Goal: Find specific page/section: Find specific page/section

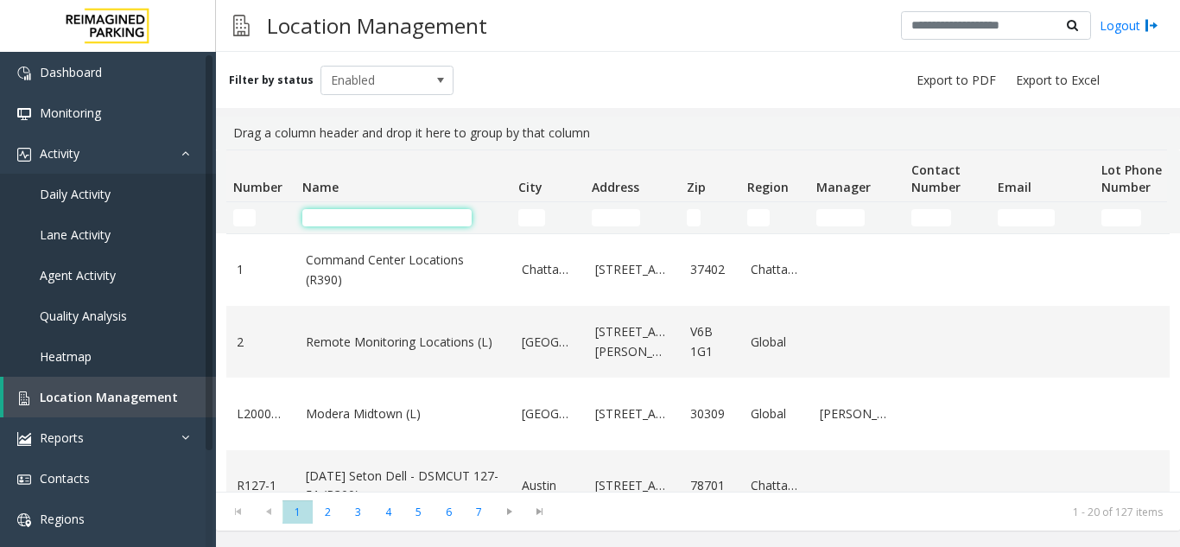
click at [346, 217] on input "Name Filter" at bounding box center [386, 217] width 169 height 17
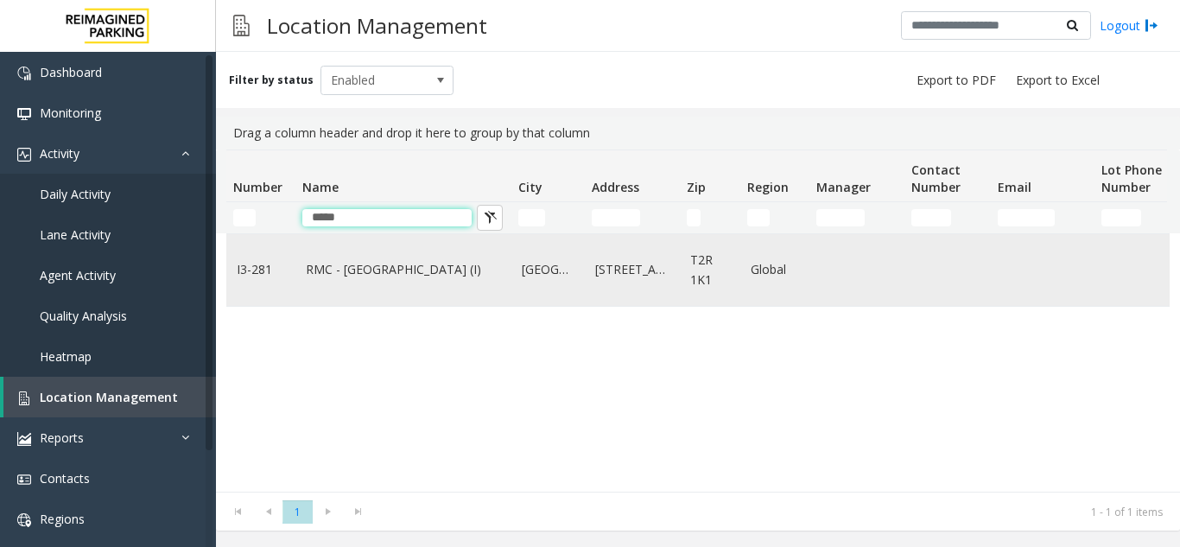
type input "*****"
click at [351, 270] on link "RMC - Mount Royal Village (I)" at bounding box center [403, 269] width 195 height 19
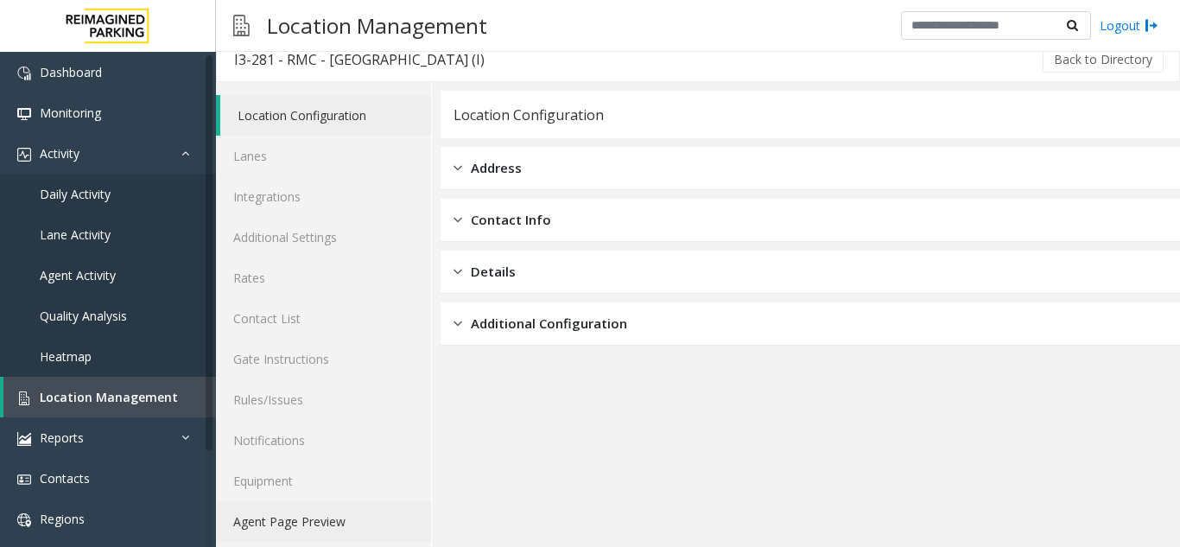
scroll to position [22, 0]
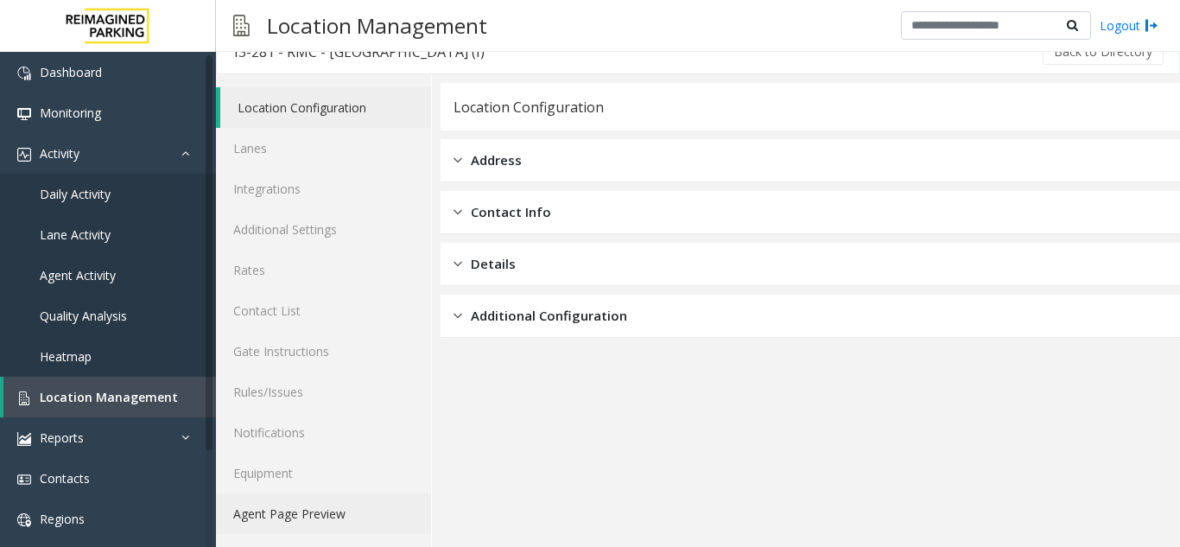
click at [298, 506] on link "Agent Page Preview" at bounding box center [323, 513] width 215 height 41
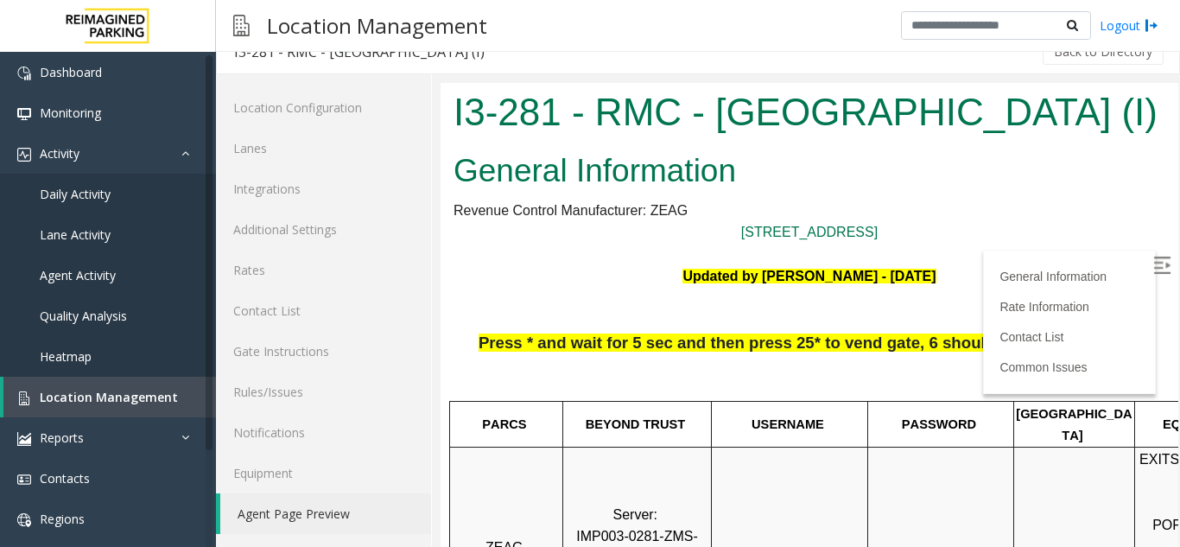
click at [1154, 258] on img at bounding box center [1162, 265] width 17 height 17
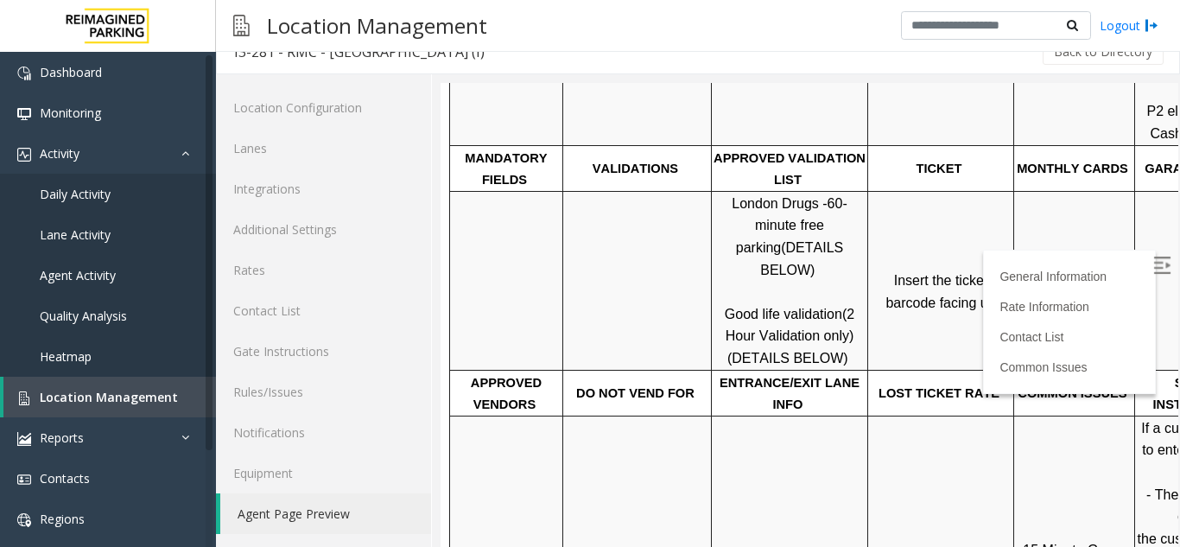
scroll to position [518, 0]
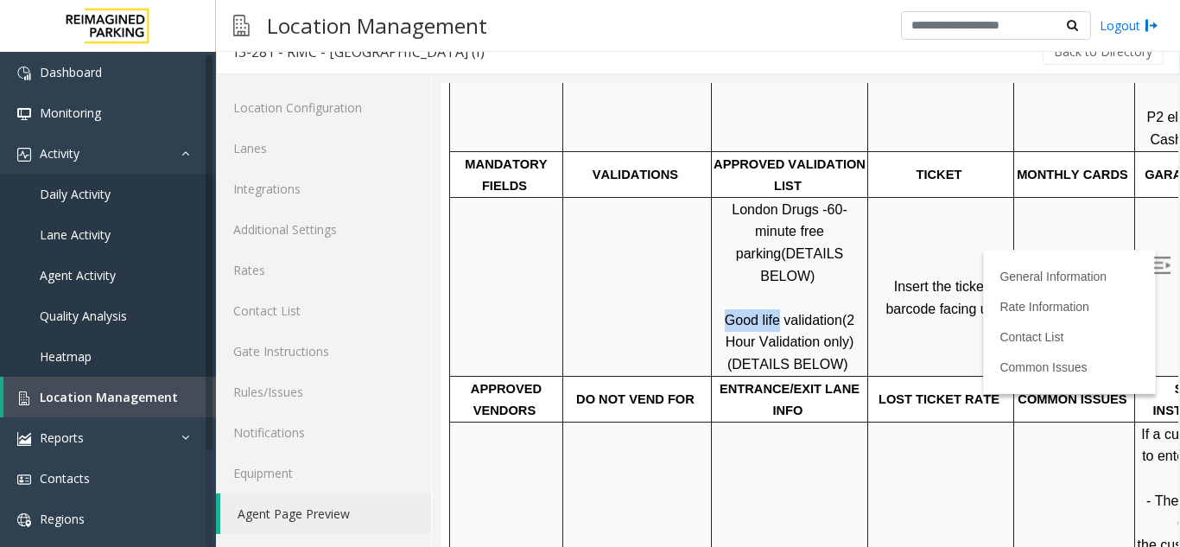
drag, startPoint x: 779, startPoint y: 276, endPoint x: 756, endPoint y: 270, distance: 23.1
click at [726, 273] on p "London Drugs - 60-minute free parking (DETAILS BELOW) Good life validation (2 H…" at bounding box center [790, 287] width 154 height 177
drag, startPoint x: 539, startPoint y: 425, endPoint x: 1097, endPoint y: 434, distance: 558.3
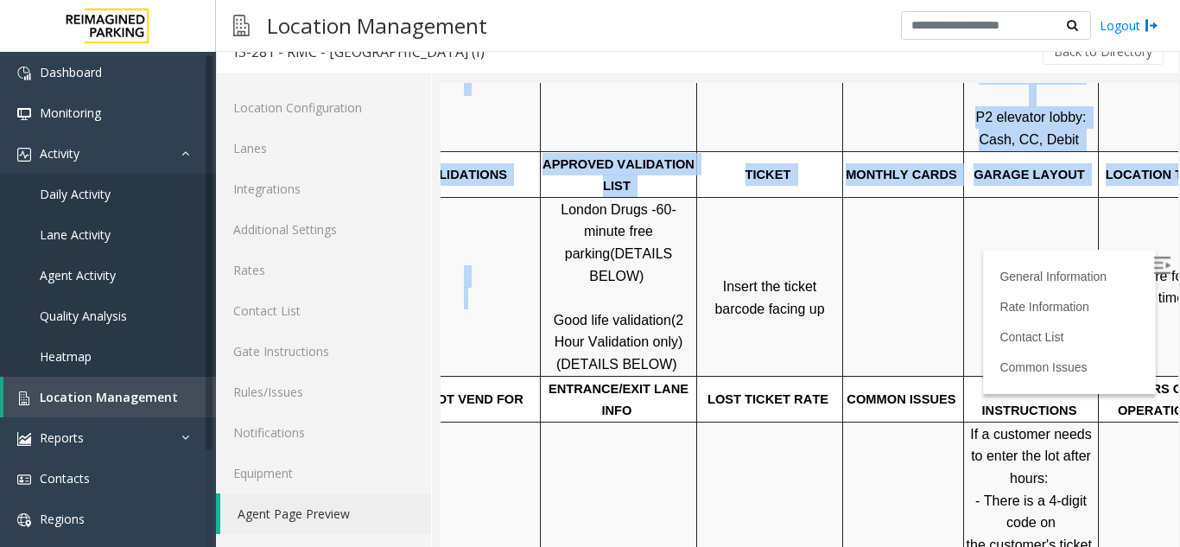
scroll to position [518, 244]
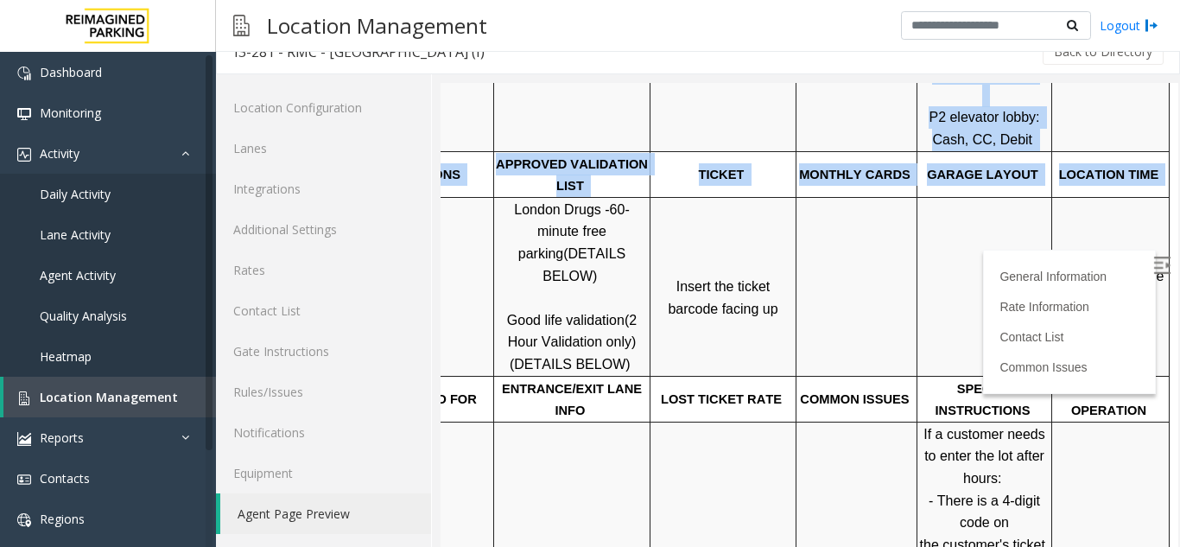
drag, startPoint x: 815, startPoint y: 352, endPoint x: 1262, endPoint y: 352, distance: 446.8
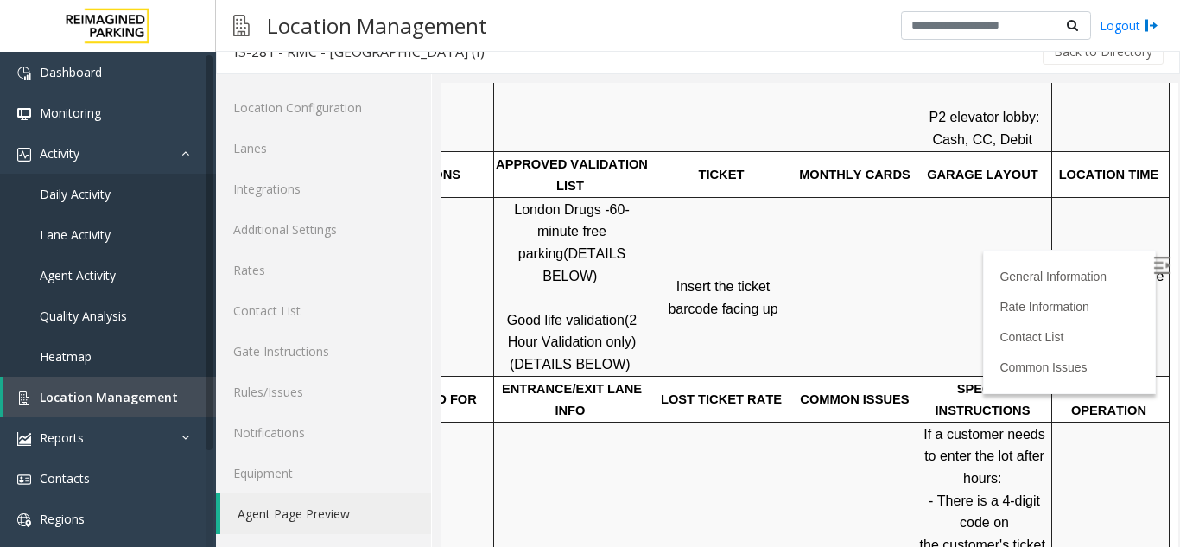
click at [946, 349] on td at bounding box center [985, 286] width 135 height 179
click at [1077, 269] on span "Click Here for the local time" at bounding box center [1113, 287] width 111 height 37
click at [146, 398] on span "Location Management" at bounding box center [109, 397] width 138 height 16
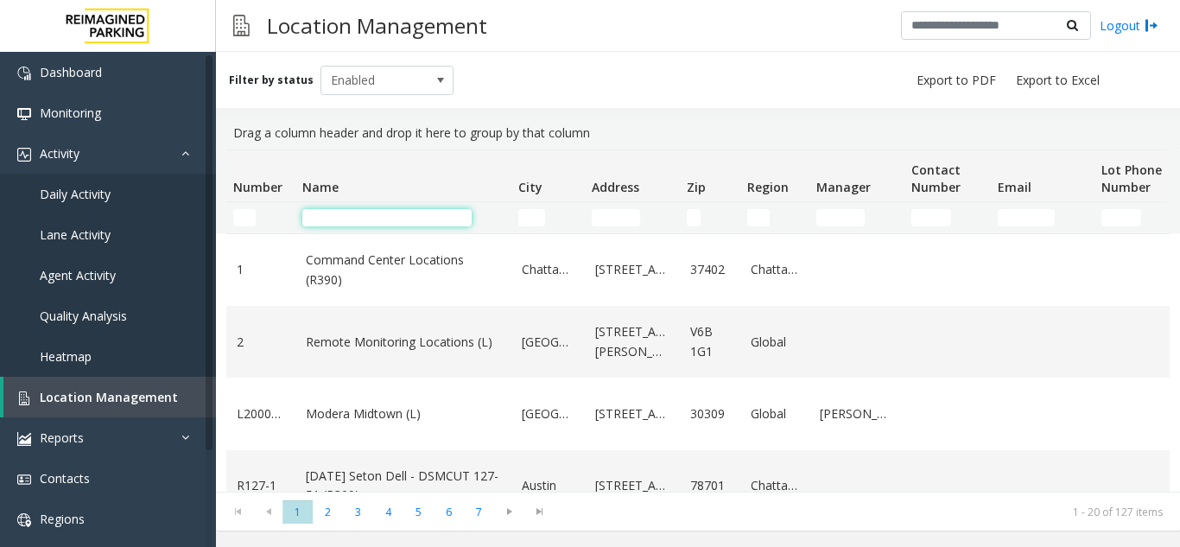
click at [344, 216] on input "Name Filter" at bounding box center [386, 217] width 169 height 17
type input "*"
drag, startPoint x: 644, startPoint y: 140, endPoint x: 232, endPoint y: 123, distance: 411.7
click at [232, 123] on div "Drag a column header and drop it here to group by that column" at bounding box center [698, 133] width 944 height 33
click at [690, 125] on div "Drag a column header and drop it here to group by that column" at bounding box center [698, 133] width 944 height 33
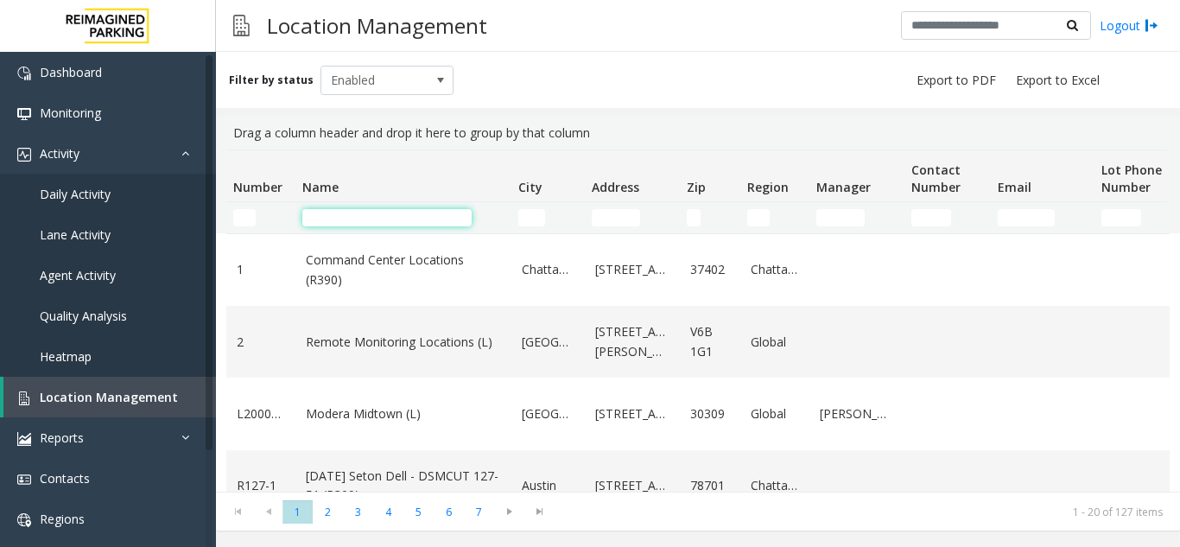
click at [359, 219] on input "Name Filter" at bounding box center [386, 217] width 169 height 17
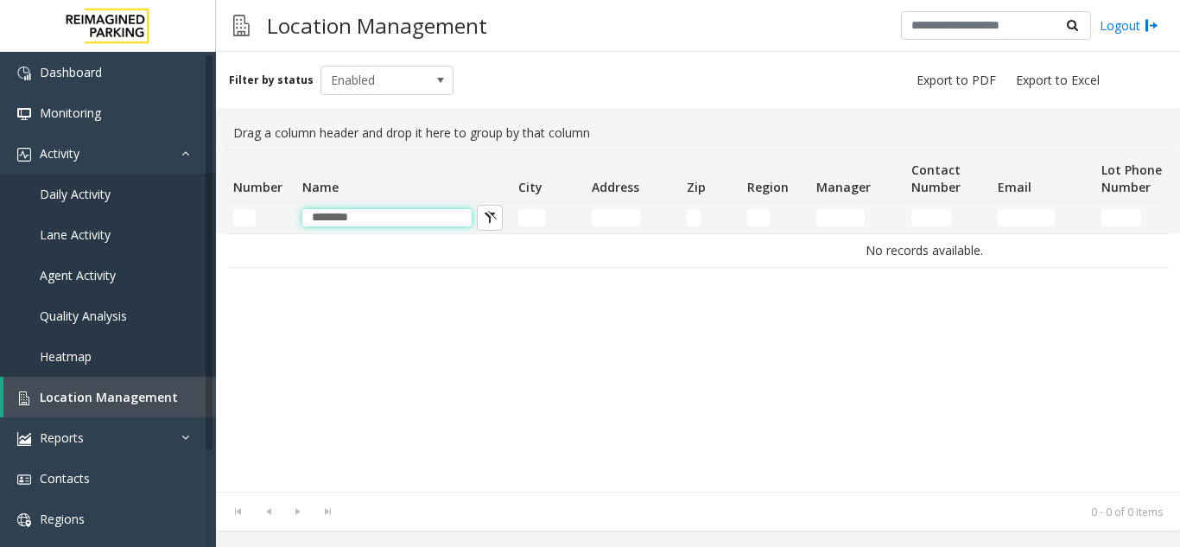
type input "********"
drag, startPoint x: 1149, startPoint y: 111, endPoint x: 1173, endPoint y: 109, distance: 23.4
click at [1173, 109] on div "Filter by status Enabled Drag a column header and drop it here to group by that…" at bounding box center [698, 291] width 964 height 479
drag, startPoint x: 378, startPoint y: 212, endPoint x: 277, endPoint y: 227, distance: 102.3
click at [277, 227] on tr "********" at bounding box center [924, 217] width 1396 height 31
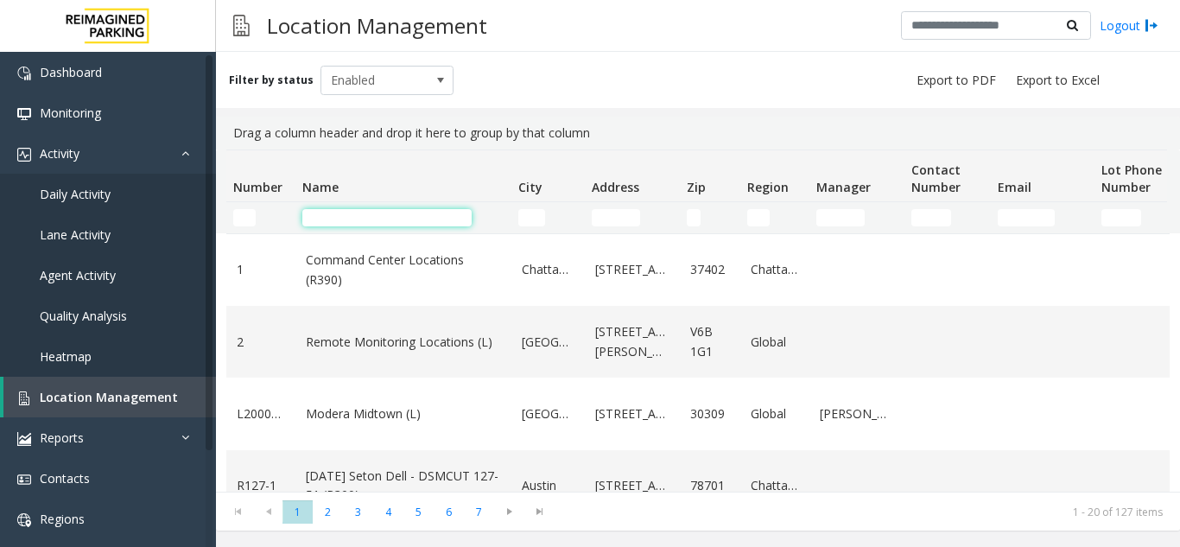
click at [353, 222] on input "Name Filter" at bounding box center [386, 217] width 169 height 17
click at [350, 213] on input "Name Filter" at bounding box center [386, 217] width 169 height 17
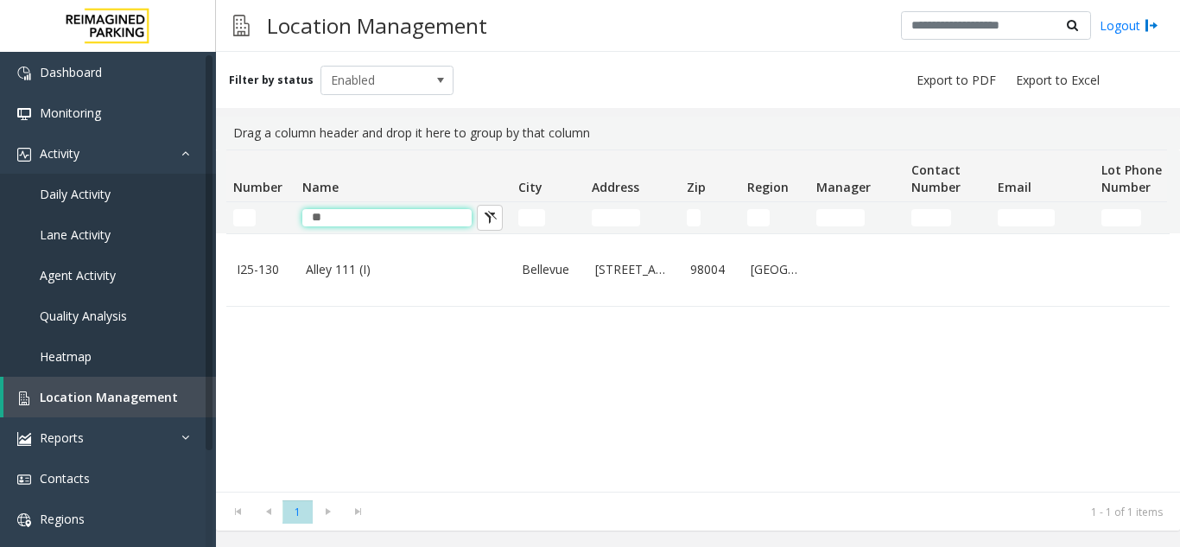
type input "*"
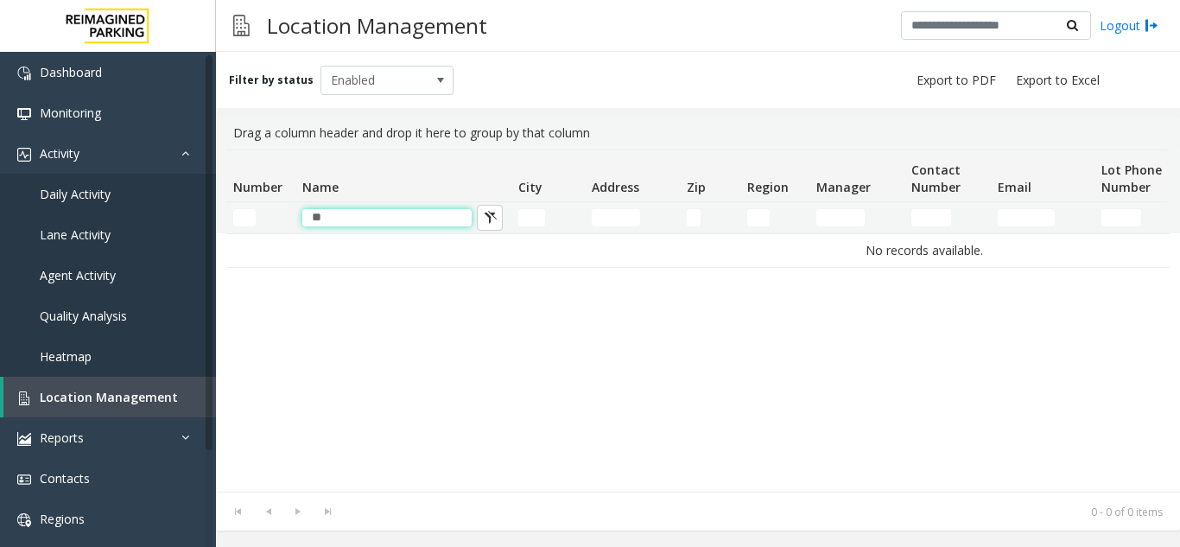
type input "*"
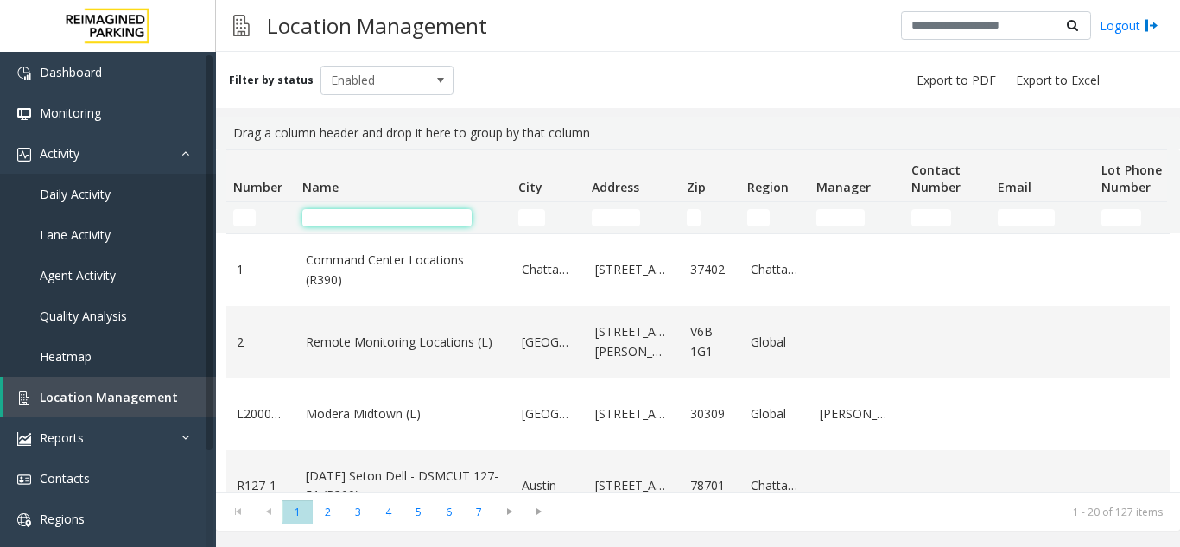
click at [333, 217] on input "Name Filter" at bounding box center [386, 217] width 169 height 17
click at [250, 221] on input "Number Filter" at bounding box center [244, 217] width 22 height 17
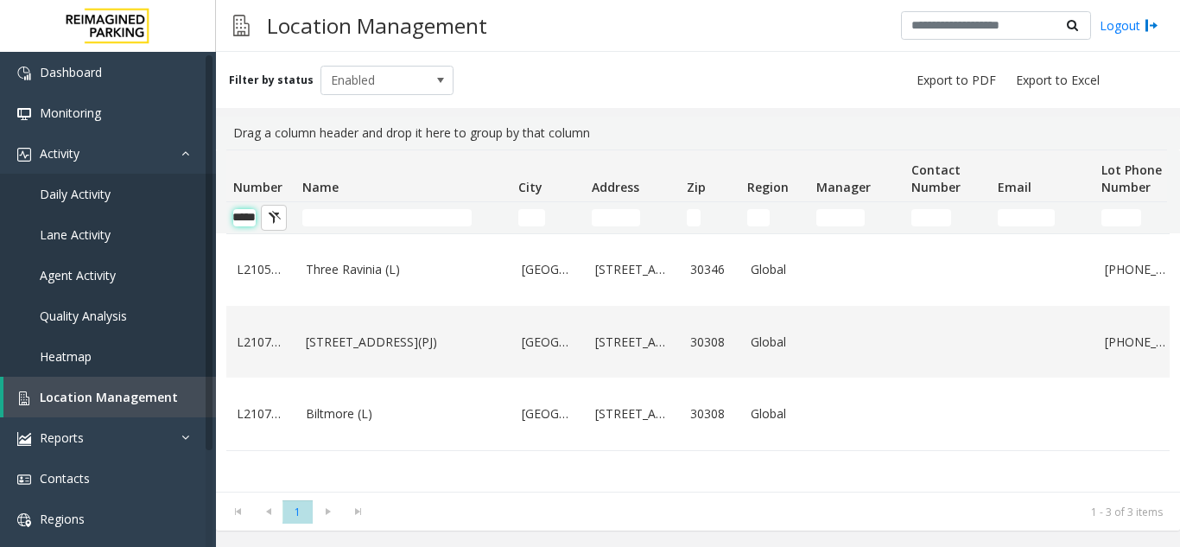
scroll to position [0, 22]
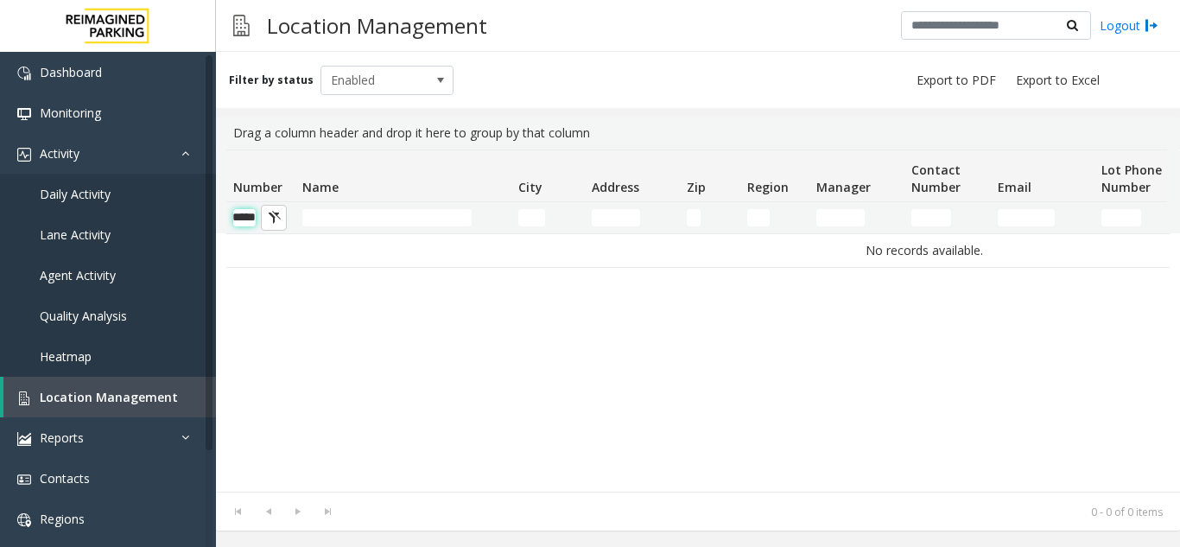
click at [238, 219] on input "*****" at bounding box center [244, 217] width 22 height 17
type input "******"
drag, startPoint x: 241, startPoint y: 218, endPoint x: 250, endPoint y: 216, distance: 8.8
click at [250, 216] on input "******" at bounding box center [244, 217] width 22 height 17
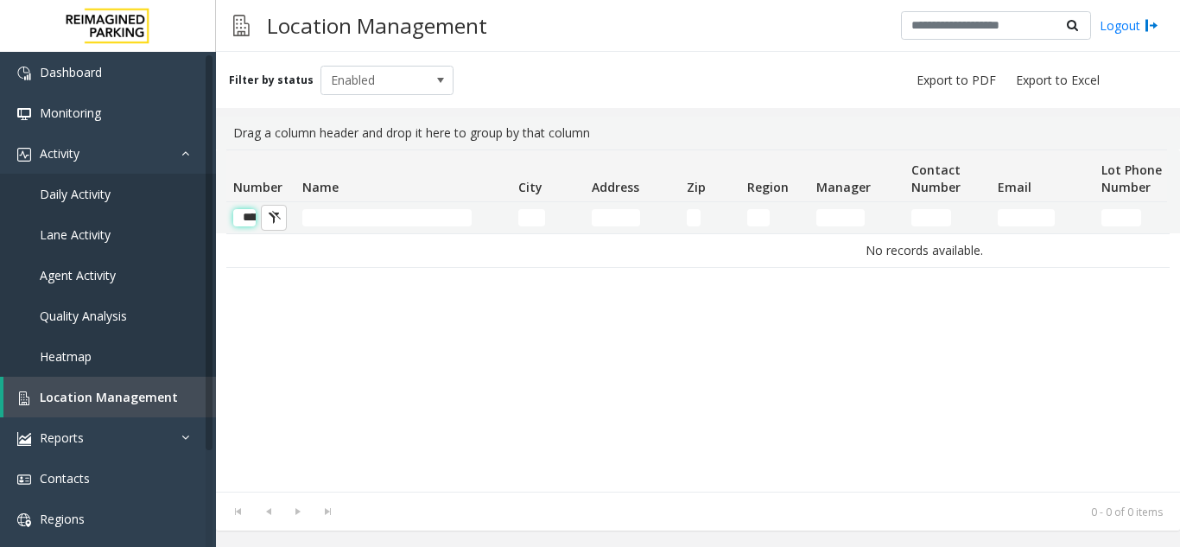
click at [250, 220] on input "******" at bounding box center [244, 217] width 22 height 17
drag, startPoint x: 234, startPoint y: 218, endPoint x: 258, endPoint y: 217, distance: 24.2
click at [258, 217] on kendo-grid-filter-wrapper-cell "******" at bounding box center [260, 217] width 55 height 17
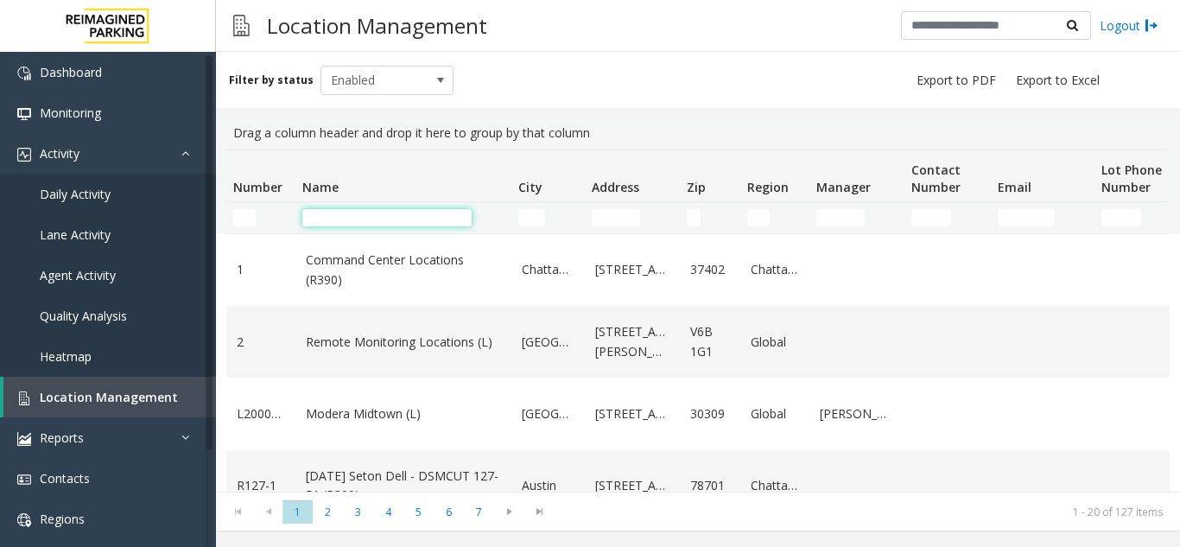
click at [344, 214] on input "Name Filter" at bounding box center [386, 217] width 169 height 17
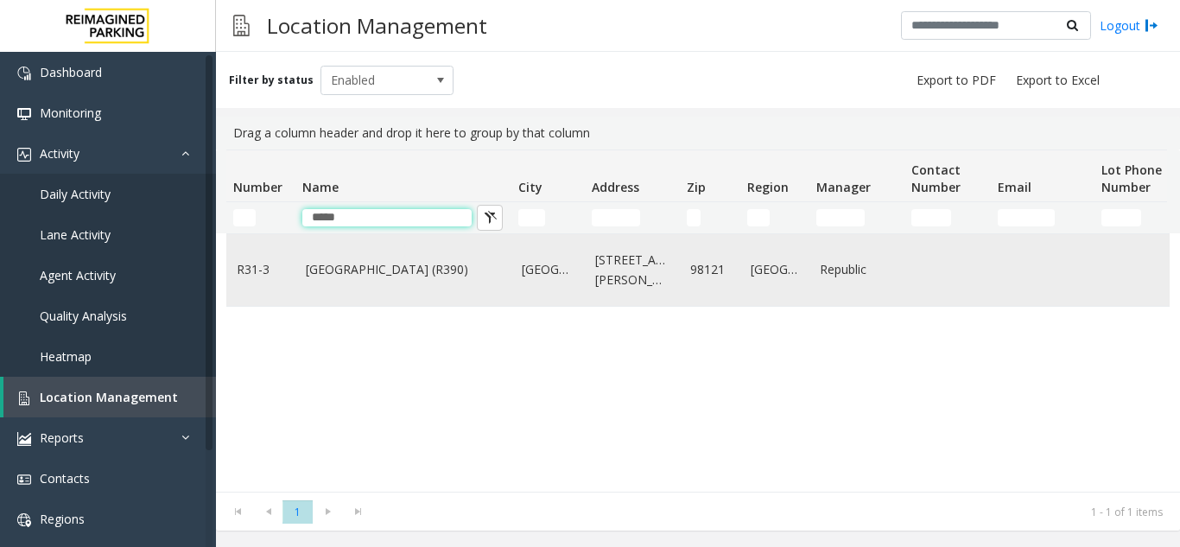
type input "****"
click at [363, 280] on td "Bell Street Garage (R390)" at bounding box center [404, 270] width 216 height 72
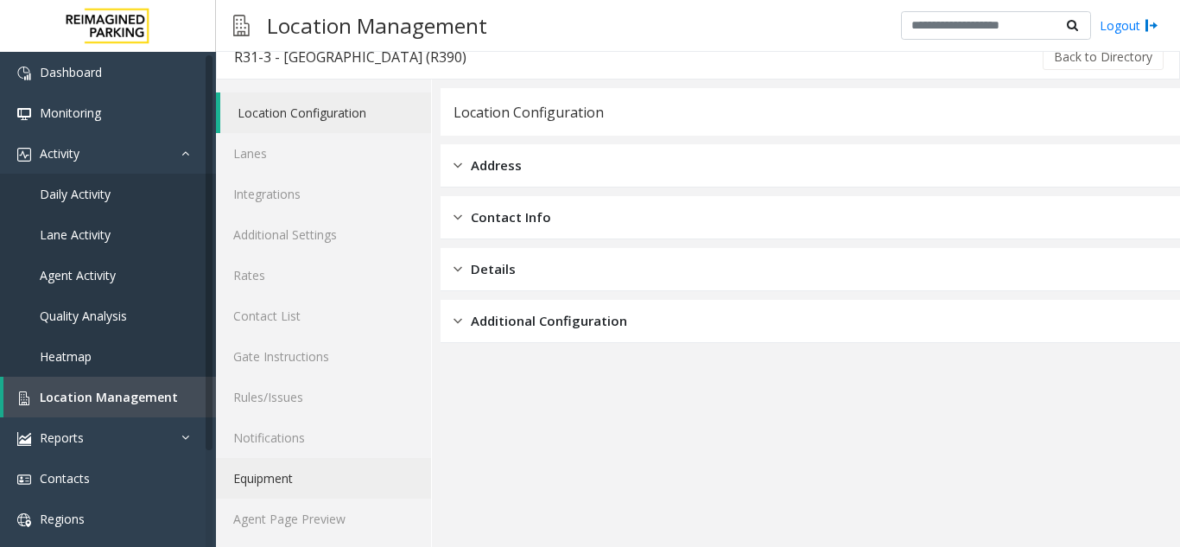
scroll to position [22, 0]
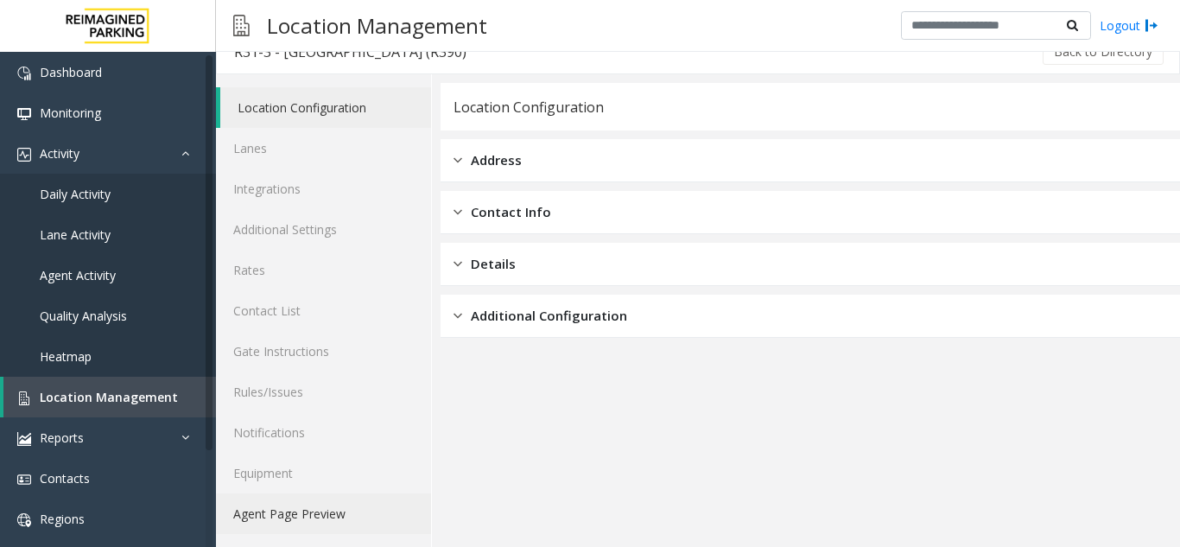
click at [289, 511] on link "Agent Page Preview" at bounding box center [323, 513] width 215 height 41
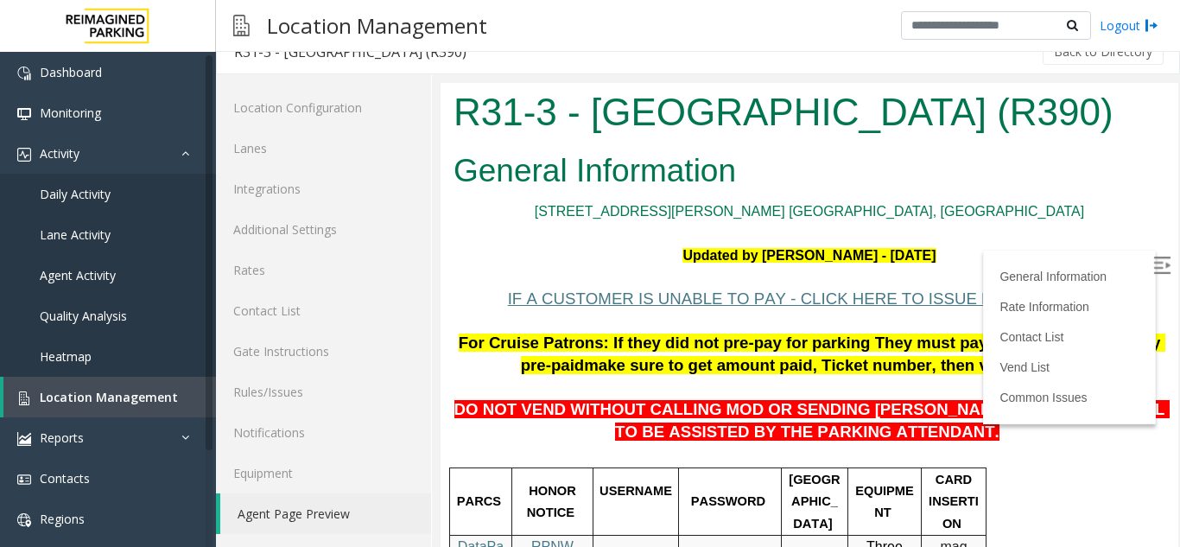
scroll to position [346, 0]
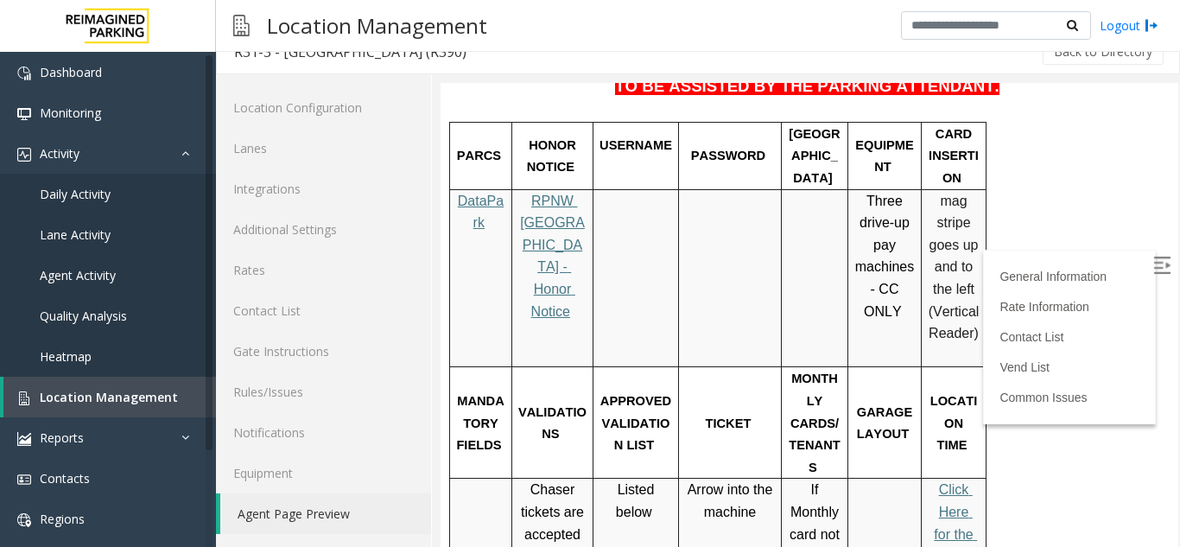
click at [1154, 264] on img at bounding box center [1162, 265] width 17 height 17
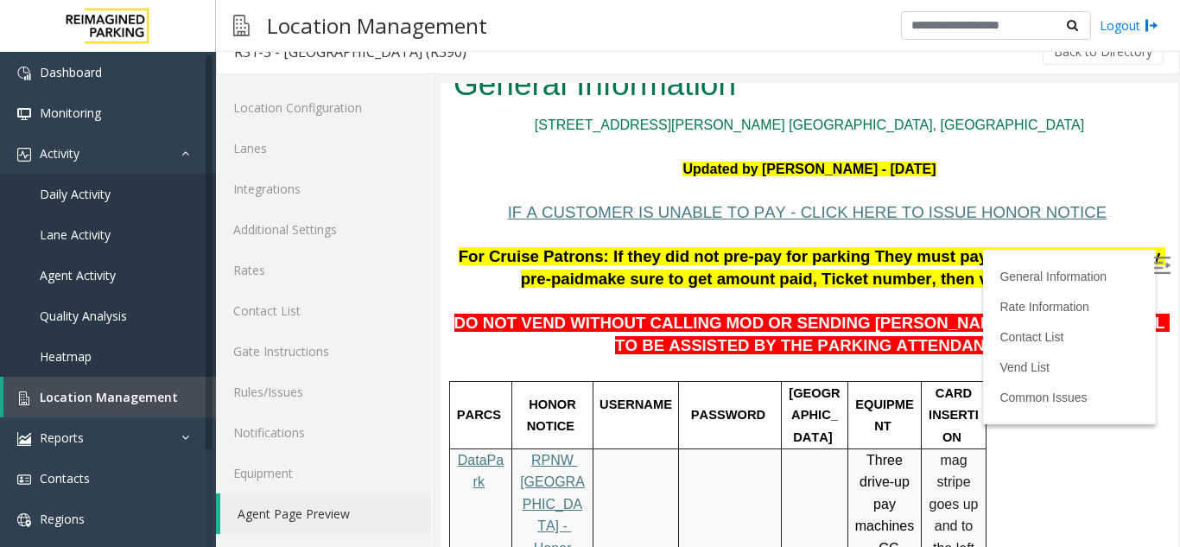
scroll to position [0, 0]
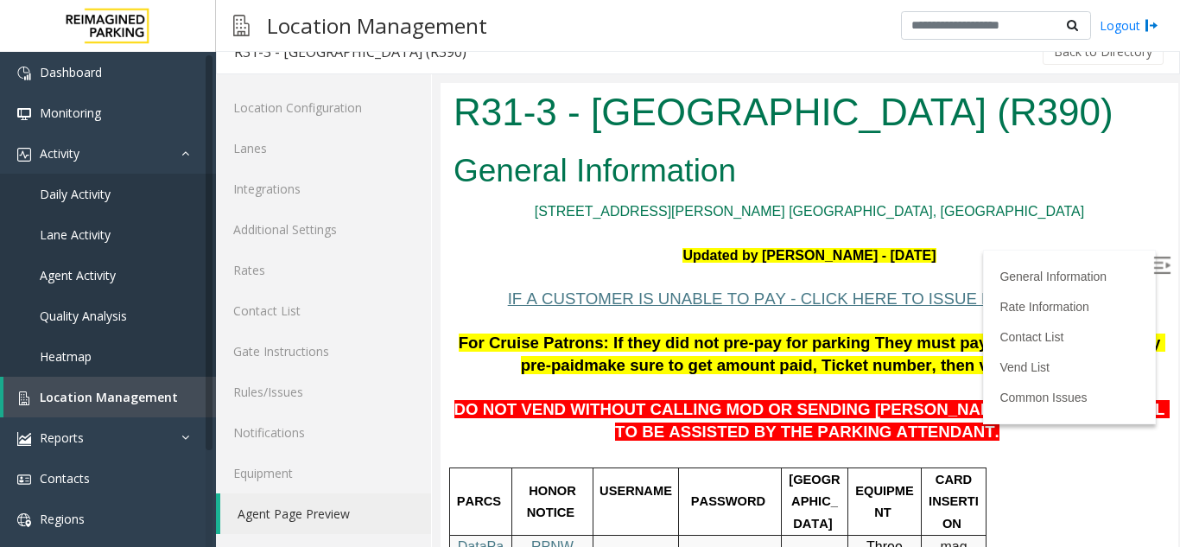
drag, startPoint x: 450, startPoint y: 111, endPoint x: 983, endPoint y: 117, distance: 533.2
click at [1052, 119] on div "R31-3 - [GEOGRAPHIC_DATA] (R390)" at bounding box center [810, 114] width 738 height 63
copy h1 "R31-3 - [GEOGRAPHIC_DATA] (R390)"
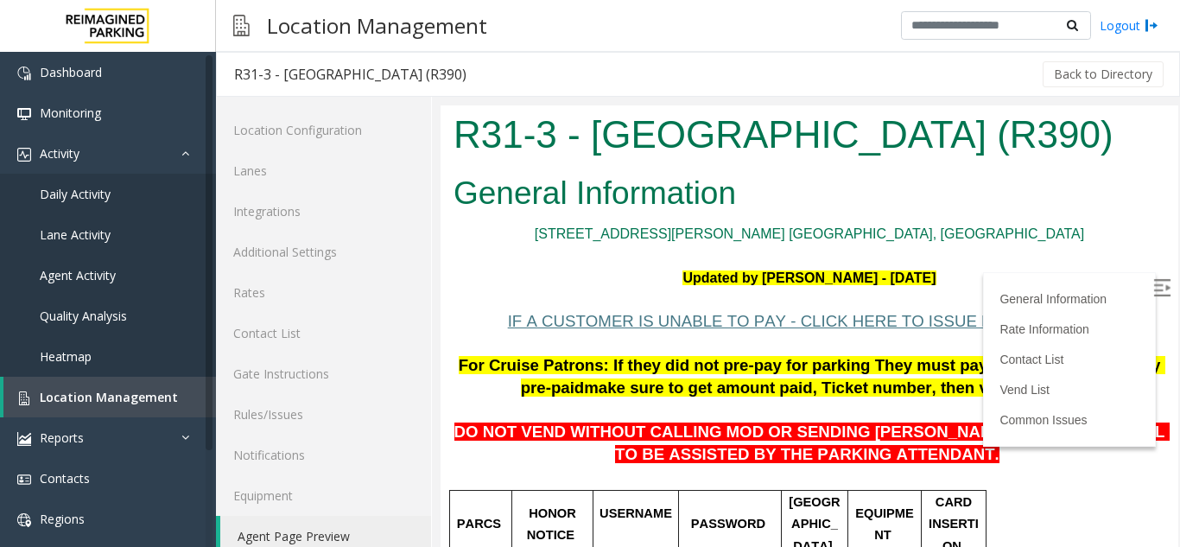
scroll to position [22, 0]
